Goal: Navigation & Orientation: Find specific page/section

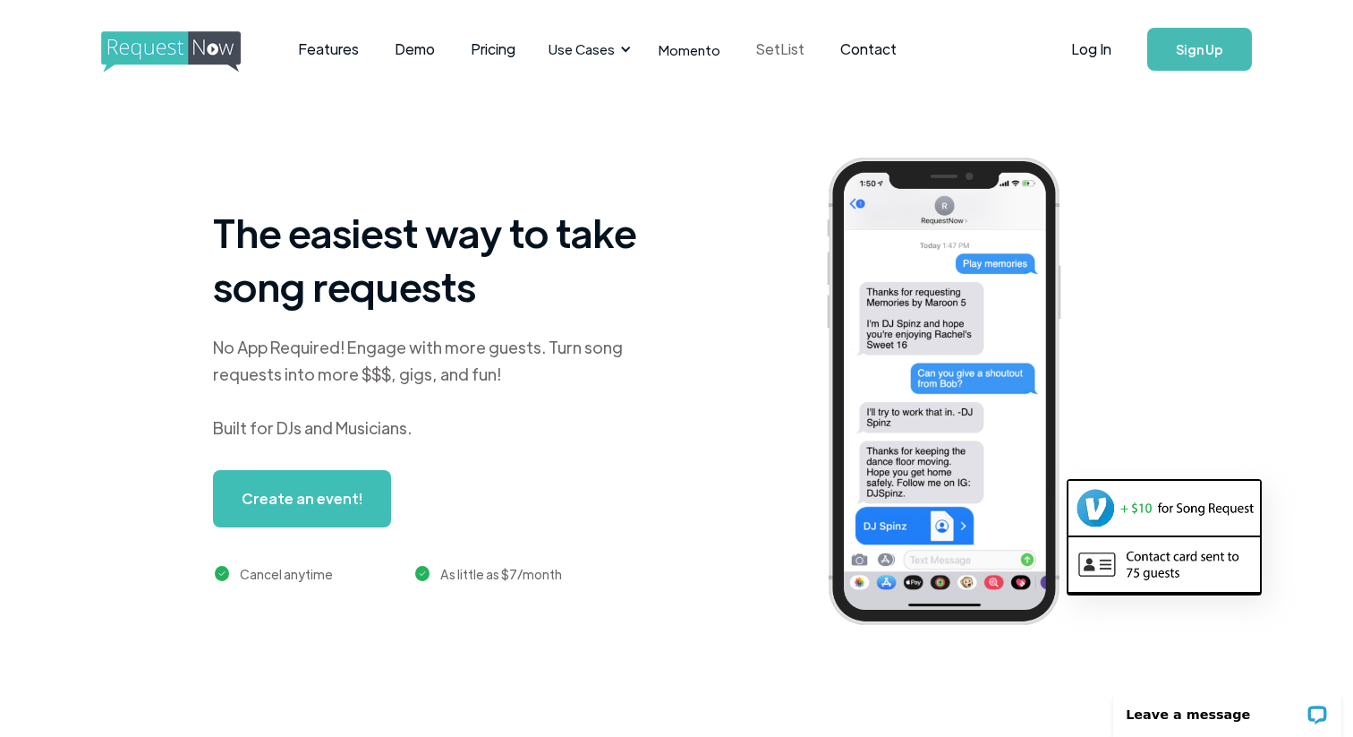
click at [779, 57] on link "SetList" at bounding box center [780, 48] width 84 height 55
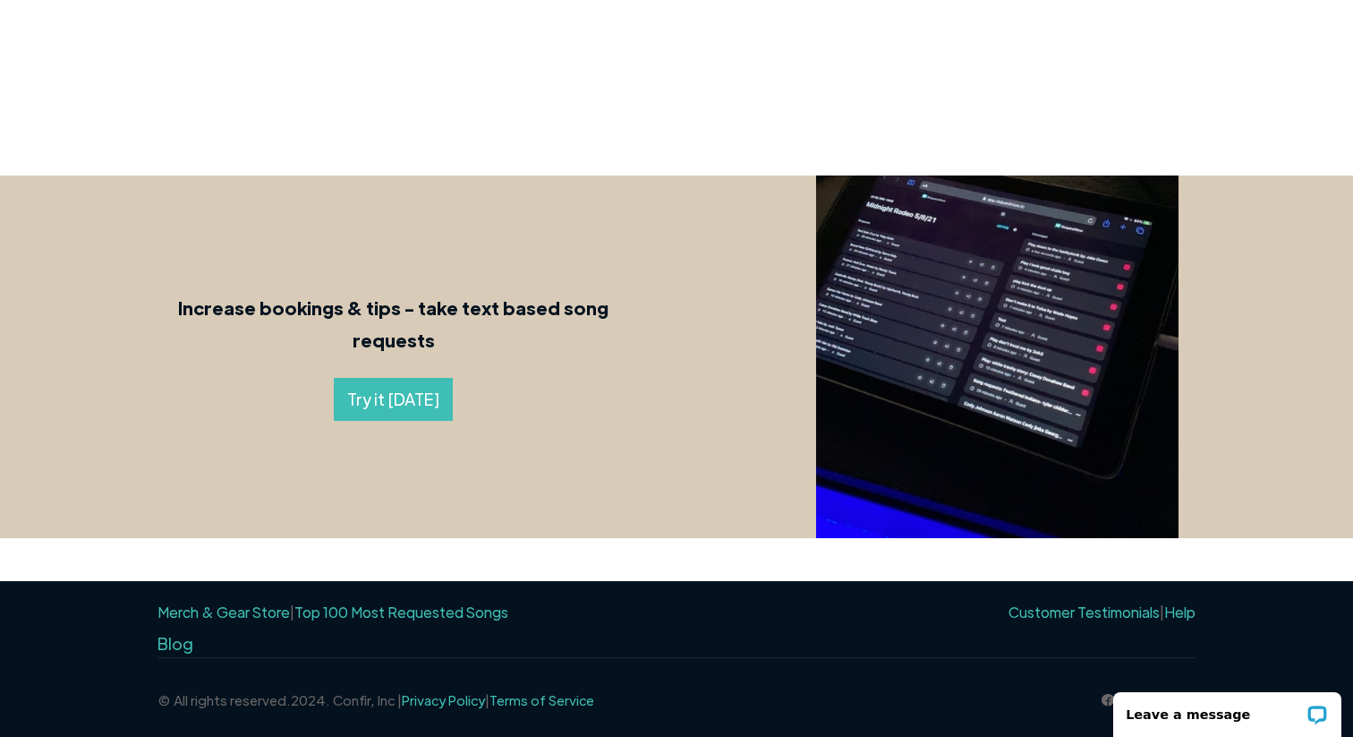
scroll to position [739, 0]
